Goal: Task Accomplishment & Management: Complete application form

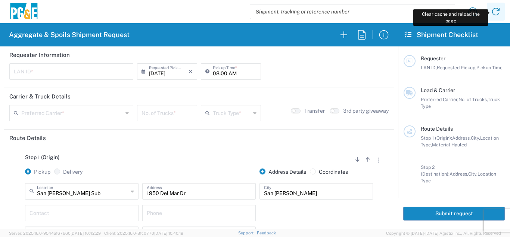
click at [498, 13] on icon at bounding box center [496, 12] width 12 height 12
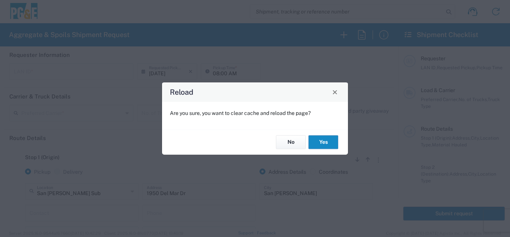
click at [332, 141] on button "Yes" at bounding box center [324, 142] width 30 height 14
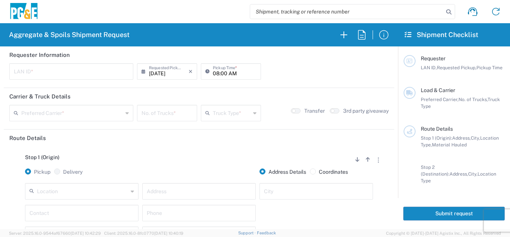
click at [60, 73] on input "text" at bounding box center [71, 70] width 115 height 13
type input "D4A6"
click at [220, 87] on agx-form-section "Requester Information D4A6 LAN ID * 08/13/2025 × Requested Pickup * Cancel Appl…" at bounding box center [199, 66] width 391 height 41
click at [213, 73] on input "08:00 AM" at bounding box center [235, 70] width 44 height 13
type input "06:00 AM"
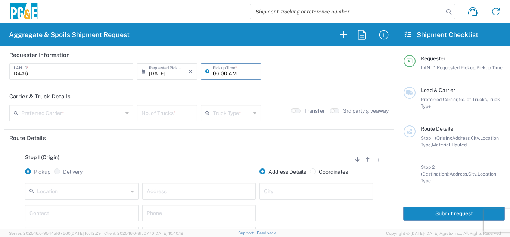
click at [103, 112] on input "text" at bounding box center [72, 112] width 102 height 13
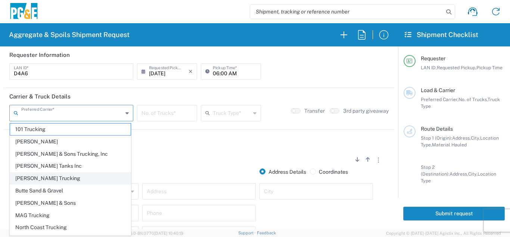
click at [55, 179] on span "[PERSON_NAME] Trucking" at bounding box center [70, 178] width 121 height 12
type input "[PERSON_NAME] Trucking"
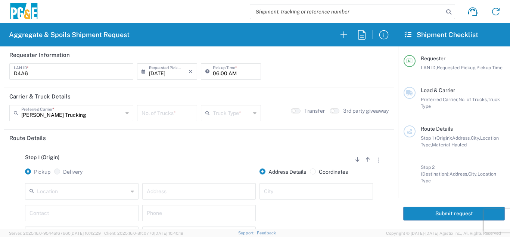
click at [166, 109] on input "number" at bounding box center [167, 112] width 51 height 13
type input "5"
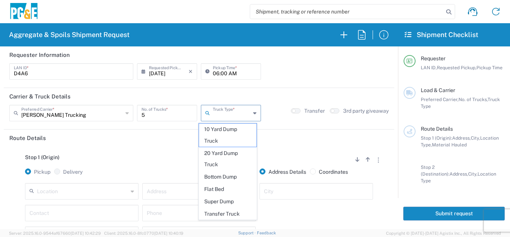
click at [217, 112] on input "text" at bounding box center [232, 112] width 38 height 13
click at [224, 199] on span "Super Dump" at bounding box center [228, 201] width 58 height 12
type input "Super Dump"
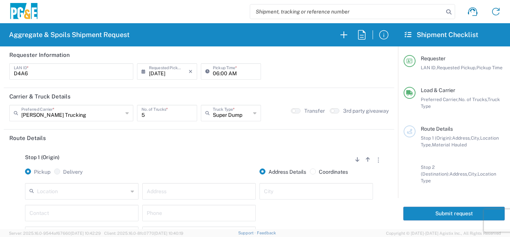
click at [206, 158] on div "Stop 1 (Origin) Add Stop Above Add Stop Below Remove Stop" at bounding box center [199, 161] width 380 height 14
click at [83, 194] on input "text" at bounding box center [82, 190] width 91 height 13
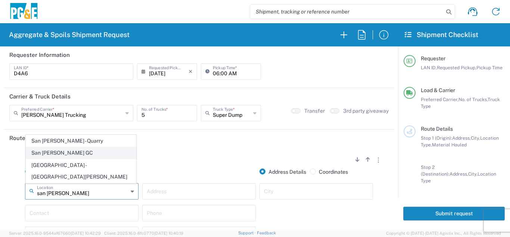
click at [51, 158] on span "San [PERSON_NAME] GC" at bounding box center [81, 153] width 110 height 12
type input "San [PERSON_NAME] GC"
type input "680 Dado St"
type input "San Jose"
type input "Business No Loading Dock"
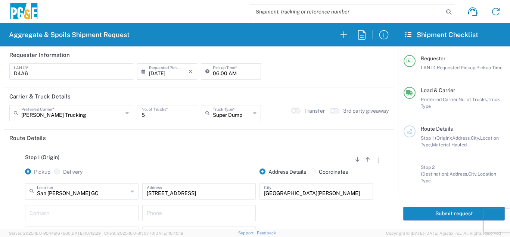
click at [156, 163] on div "Stop 1 (Origin) Add Stop Above Add Stop Below Remove Stop" at bounding box center [199, 161] width 380 height 14
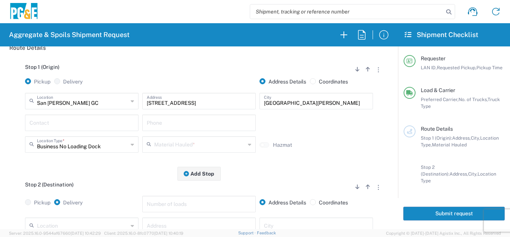
scroll to position [112, 0]
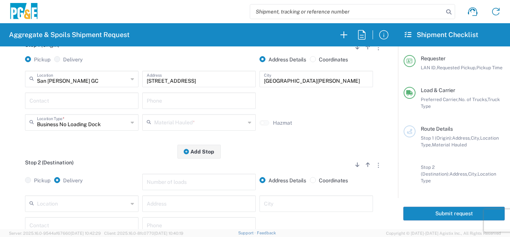
click at [77, 101] on input "text" at bounding box center [82, 99] width 105 height 13
type input "Devier Avery"
click at [149, 95] on input "text" at bounding box center [199, 99] width 105 height 13
type input "209-222-0636"
click at [166, 126] on input "text" at bounding box center [199, 121] width 91 height 13
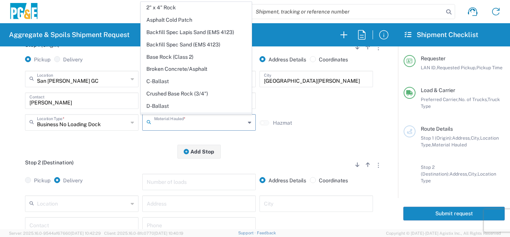
scroll to position [75, 0]
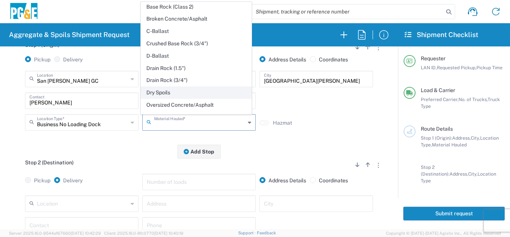
click at [170, 92] on span "Dry Spoils" at bounding box center [196, 93] width 110 height 12
type input "Dry Spoils"
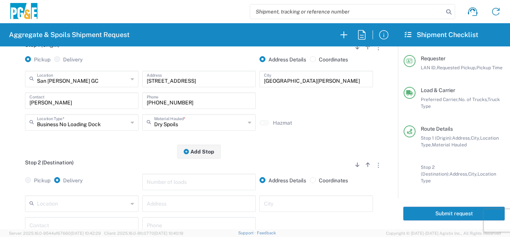
click at [124, 161] on div "Stop 2 (Destination) Add Stop Above Add Stop Below Remove Stop" at bounding box center [199, 166] width 380 height 14
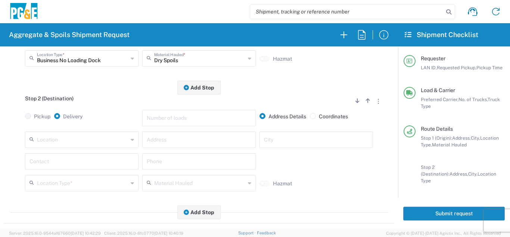
scroll to position [187, 0]
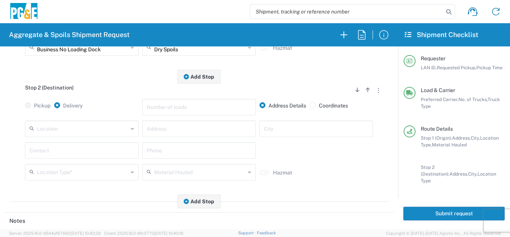
click at [79, 126] on input "text" at bounding box center [82, 127] width 91 height 13
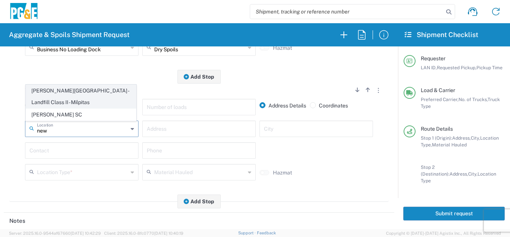
click at [52, 100] on span "[PERSON_NAME][GEOGRAPHIC_DATA] - Landfill Class II - Milpitas" at bounding box center [81, 96] width 110 height 23
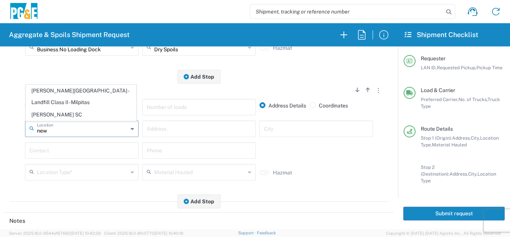
type input "[PERSON_NAME][GEOGRAPHIC_DATA] - Landfill Class II - Milpitas"
type input "1601 Dixon Landing Rd"
type input "Milpitas"
type input "Landfill"
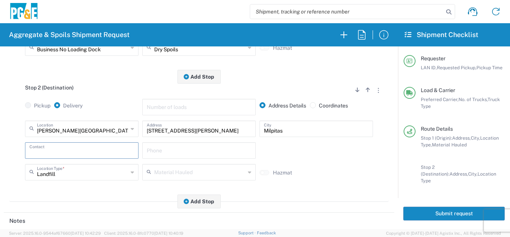
click at [53, 150] on input "text" at bounding box center [82, 149] width 105 height 13
type input "Devier Avery"
click at [191, 154] on input "text" at bounding box center [199, 149] width 105 height 13
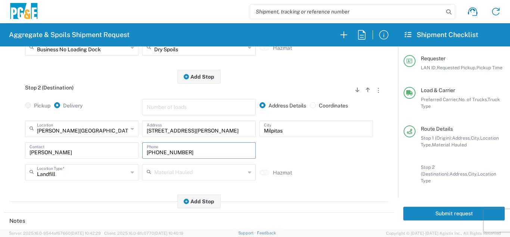
type input "209-222-0636"
click at [124, 91] on div "Stop 2 (Destination) Add Stop Above Add Stop Below Remove Stop" at bounding box center [199, 91] width 380 height 14
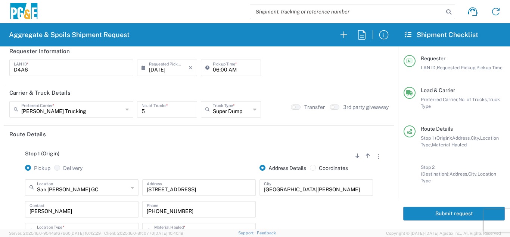
scroll to position [0, 0]
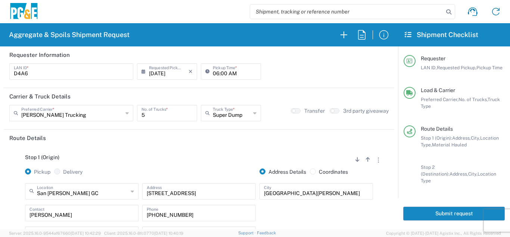
click at [472, 206] on button "Submit request" at bounding box center [455, 213] width 102 height 14
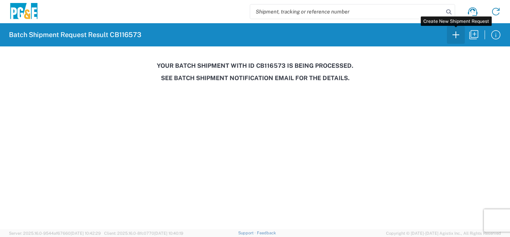
click at [461, 36] on icon "button" at bounding box center [456, 35] width 12 height 12
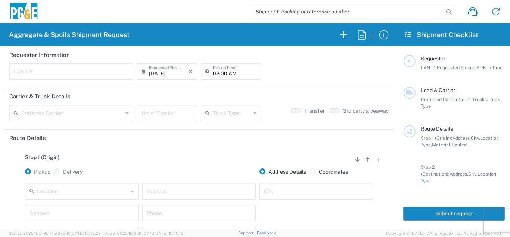
click at [90, 72] on input "text" at bounding box center [71, 70] width 115 height 13
type input "MJON"
click at [213, 75] on input "08:00 AM" at bounding box center [235, 70] width 44 height 13
click at [220, 73] on input "06:00 AM" at bounding box center [235, 70] width 44 height 13
type input "06:45 AM"
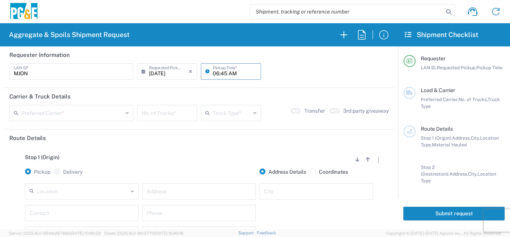
click at [95, 117] on input "text" at bounding box center [72, 112] width 102 height 13
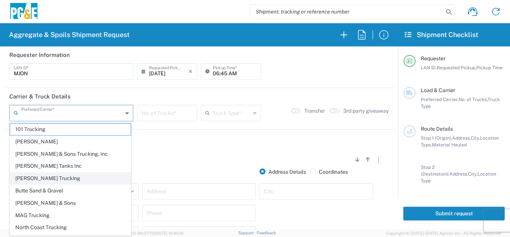
click at [71, 179] on span "[PERSON_NAME] Trucking" at bounding box center [70, 178] width 121 height 12
type input "[PERSON_NAME] Trucking"
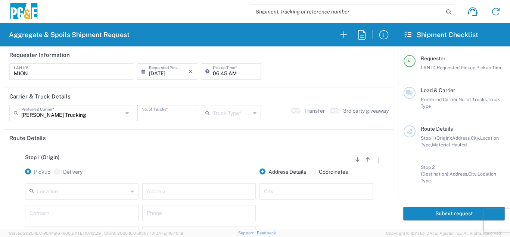
click at [148, 117] on input "number" at bounding box center [167, 112] width 51 height 13
type input "5"
click at [240, 115] on input "text" at bounding box center [232, 112] width 38 height 13
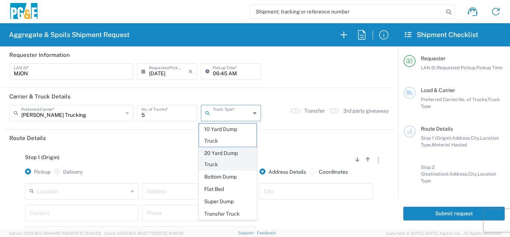
click at [234, 158] on span "20 Yard Dump Truck" at bounding box center [228, 158] width 58 height 23
type input "20 Yard Dump Truck"
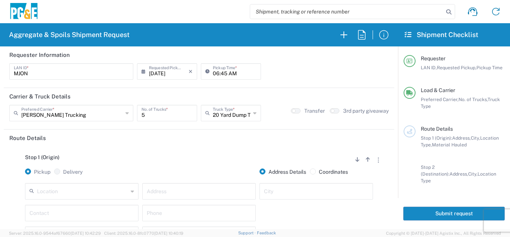
click at [215, 155] on div "Stop 1 (Origin) Add Stop Above Add Stop Below Remove Stop" at bounding box center [199, 161] width 380 height 14
click at [73, 192] on input "text" at bounding box center [82, 190] width 91 height 13
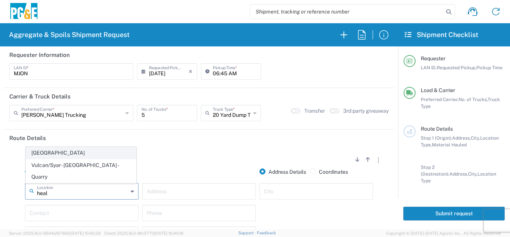
click at [62, 158] on span "[GEOGRAPHIC_DATA]" at bounding box center [81, 153] width 110 height 12
type input "[GEOGRAPHIC_DATA]"
type input "13604 Healdsburg Ave"
type input "Healdsburg"
type input "Business No Loading Dock"
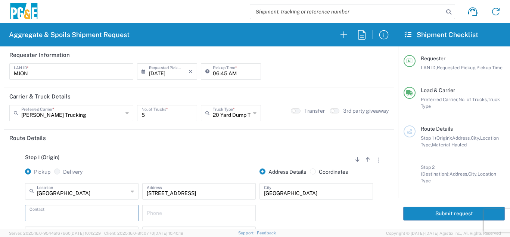
click at [62, 213] on input "text" at bounding box center [82, 212] width 105 height 13
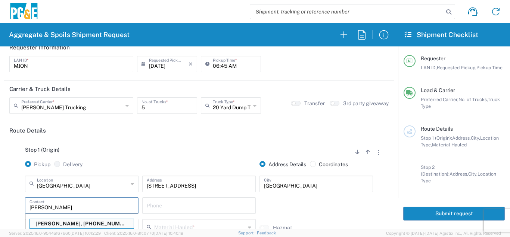
scroll to position [45, 0]
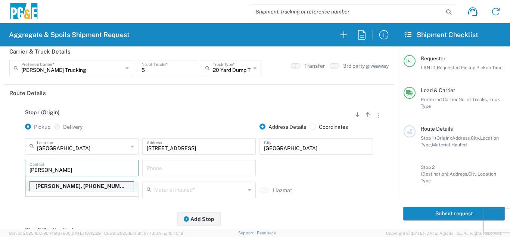
click at [75, 189] on p "Mike O'Guin, 707-386-4003" at bounding box center [82, 185] width 104 height 9
type input "Mike O'Guin"
type input "707-386-4003"
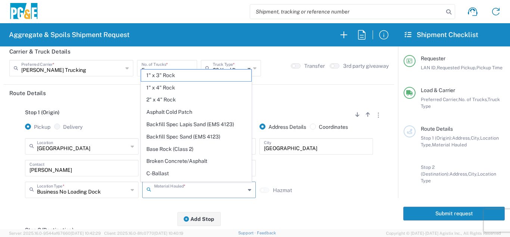
click at [167, 191] on input "text" at bounding box center [199, 188] width 91 height 13
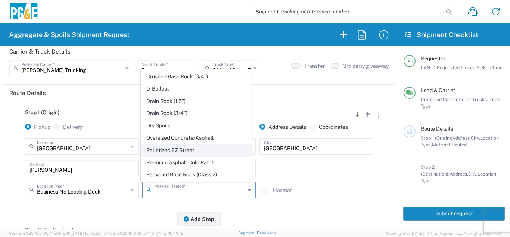
scroll to position [112, 0]
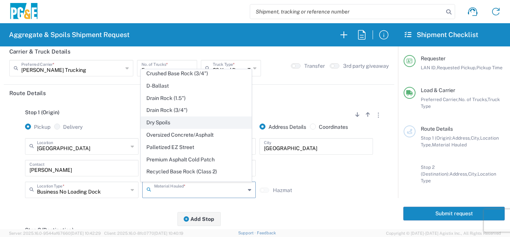
click at [169, 123] on span "Dry Spoils" at bounding box center [196, 123] width 110 height 12
type input "Dry Spoils"
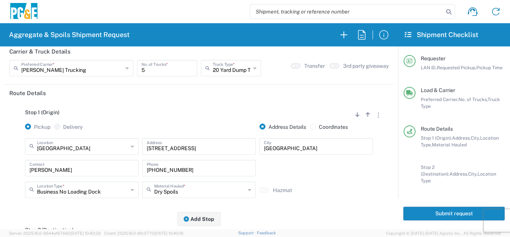
click at [117, 210] on div "Stop 1 (Origin) Add Stop Above Add Stop Below Remove Stop Pickup Delivery Addre…" at bounding box center [199, 159] width 380 height 117
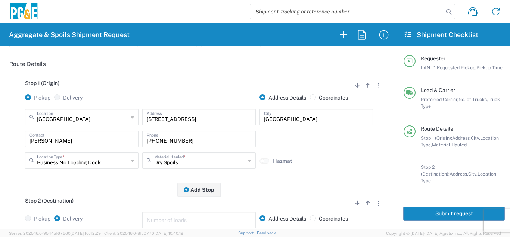
scroll to position [157, 0]
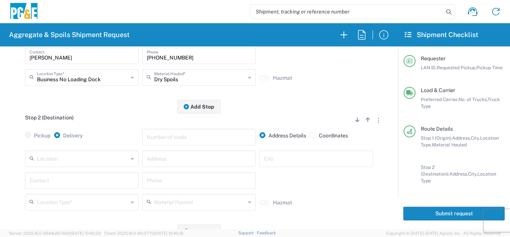
click at [101, 158] on input "text" at bounding box center [82, 157] width 91 height 13
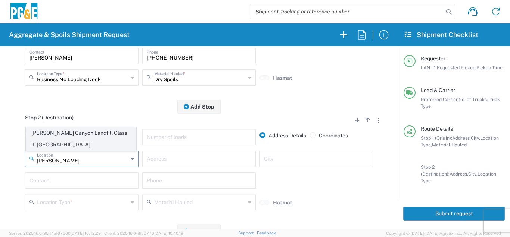
click at [88, 144] on span "[PERSON_NAME] Canyon Landfill Class II - [GEOGRAPHIC_DATA]" at bounding box center [81, 138] width 110 height 23
type input "[PERSON_NAME] Canyon Landfill Class II - [GEOGRAPHIC_DATA]"
type input "901 Bailey Rd"
type input "Pittsburg"
type input "Landfill"
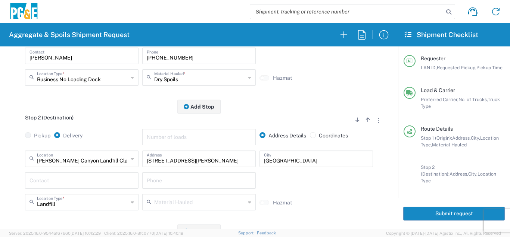
click at [85, 182] on input "text" at bounding box center [82, 179] width 105 height 13
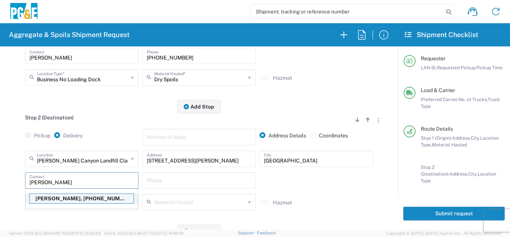
click at [62, 203] on p "Mike O'Guin, 707-386-4003" at bounding box center [82, 198] width 104 height 9
type input "Mike O'Guin"
type input "707-386-4003"
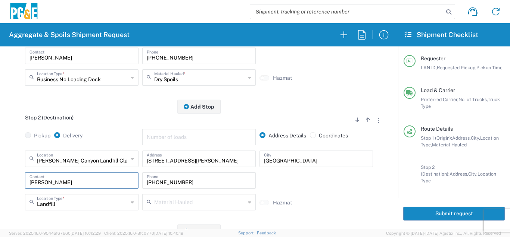
click at [5, 195] on main "Stop 1 (Origin) Add Stop Above Add Stop Below Remove Stop Pickup Delivery Addre…" at bounding box center [199, 114] width 391 height 250
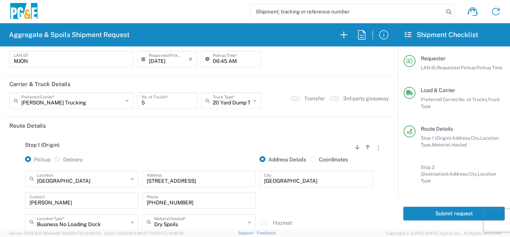
scroll to position [0, 0]
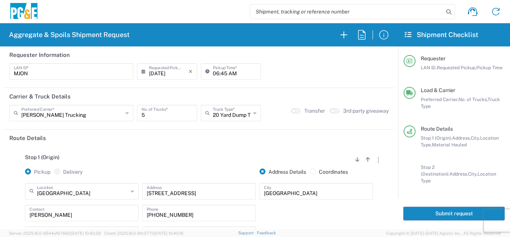
click at [153, 162] on div "Stop 1 (Origin) Add Stop Above Add Stop Below Remove Stop" at bounding box center [199, 161] width 380 height 14
click at [96, 149] on div "Stop 1 (Origin) Add Stop Above Add Stop Below Remove Stop Pickup Delivery Addre…" at bounding box center [199, 204] width 380 height 117
click at [438, 207] on button "Submit request" at bounding box center [455, 213] width 102 height 14
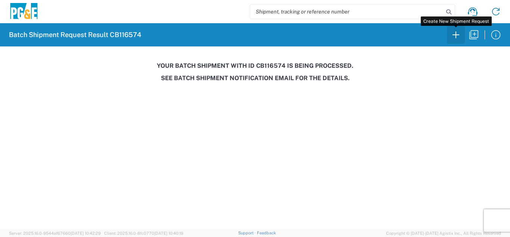
click at [456, 36] on icon "button" at bounding box center [456, 35] width 12 height 12
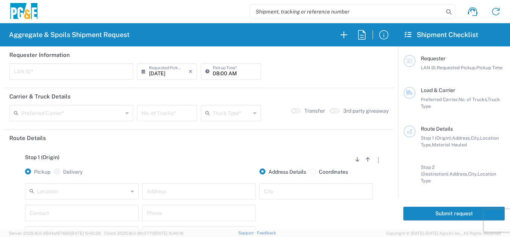
click at [61, 70] on input "text" at bounding box center [71, 70] width 115 height 13
type input "J4AB"
click at [213, 73] on input "08:00 AM" at bounding box center [235, 70] width 44 height 13
click at [220, 73] on input "05:00 AM" at bounding box center [235, 70] width 44 height 13
type input "05:30 AM"
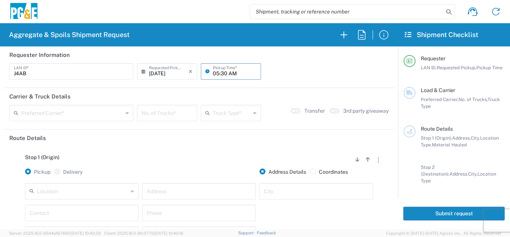
click at [89, 109] on input "text" at bounding box center [72, 112] width 102 height 13
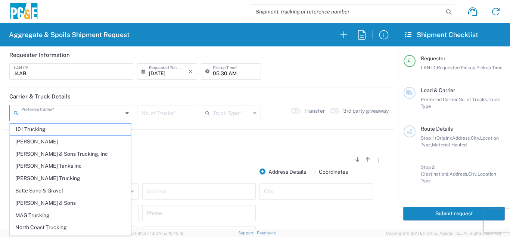
click at [49, 165] on span "[PERSON_NAME] Tanks Inc" at bounding box center [70, 166] width 121 height 12
type input "[PERSON_NAME] Tanks Inc"
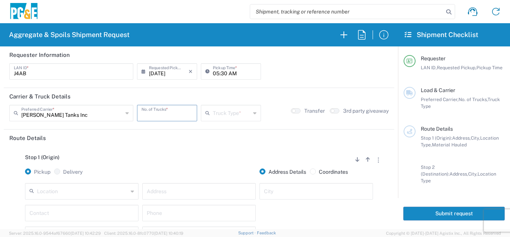
click at [167, 114] on input "number" at bounding box center [167, 112] width 51 height 13
type input "6"
click at [183, 134] on header "Route Details" at bounding box center [199, 137] width 391 height 17
click at [214, 115] on input "text" at bounding box center [232, 112] width 38 height 13
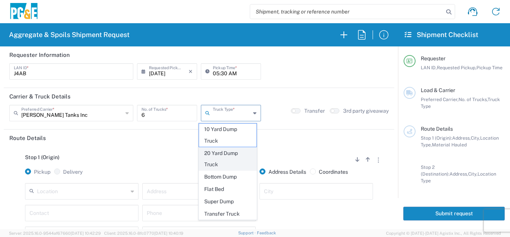
click at [220, 156] on span "20 Yard Dump Truck" at bounding box center [228, 158] width 58 height 23
type input "20 Yard Dump Truck"
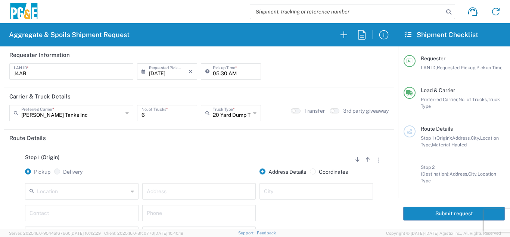
click at [222, 151] on div "Stop 1 (Origin) Add Stop Above Add Stop Below Remove Stop Pickup Delivery Addre…" at bounding box center [199, 204] width 380 height 117
